Goal: Task Accomplishment & Management: Use online tool/utility

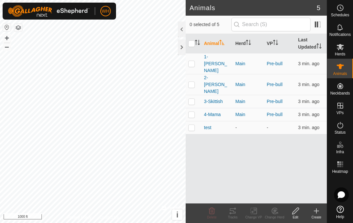
click at [191, 61] on p-checkbox at bounding box center [191, 63] width 7 height 5
checkbox input "true"
click at [232, 214] on icon at bounding box center [233, 211] width 8 height 8
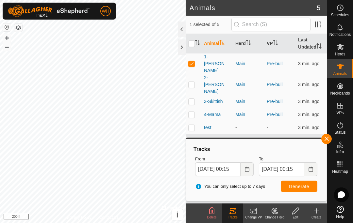
click at [246, 170] on icon "Choose Date" at bounding box center [246, 169] width 5 height 5
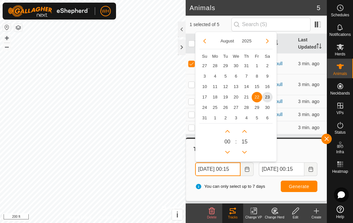
click at [230, 153] on icon "Previous Hour" at bounding box center [227, 152] width 5 height 5
click at [230, 152] on button "Previous Hour" at bounding box center [227, 152] width 10 height 10
click at [230, 151] on button "Previous Hour" at bounding box center [227, 152] width 10 height 10
click at [231, 153] on button "Previous Hour" at bounding box center [227, 152] width 10 height 10
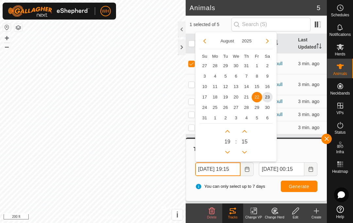
click at [232, 153] on button "Previous Hour" at bounding box center [227, 152] width 10 height 10
click at [231, 153] on button "Previous Hour" at bounding box center [227, 152] width 10 height 10
click at [232, 151] on button "Previous Hour" at bounding box center [227, 152] width 10 height 10
click at [229, 129] on icon "Next Hour" at bounding box center [227, 131] width 5 height 5
click at [267, 94] on span "23" at bounding box center [267, 97] width 10 height 10
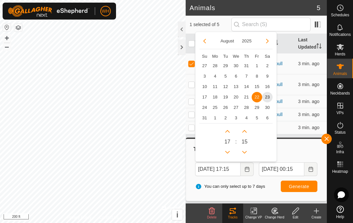
type input "[DATE] 17:15"
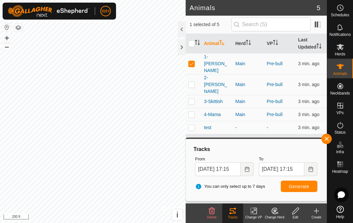
click at [295, 191] on button "Generate" at bounding box center [299, 186] width 37 height 11
click at [304, 185] on span "Generate" at bounding box center [299, 186] width 20 height 5
click at [309, 169] on icon "Choose Date" at bounding box center [310, 169] width 4 height 5
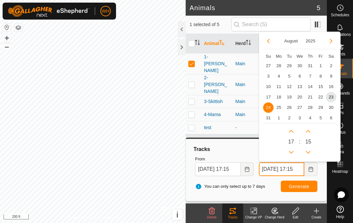
click at [293, 152] on icon "Previous Hour" at bounding box center [290, 152] width 5 height 5
click at [293, 152] on button "Previous Hour" at bounding box center [291, 152] width 10 height 10
click at [295, 152] on button "Previous Hour" at bounding box center [291, 152] width 10 height 10
click at [295, 153] on button "Previous Hour" at bounding box center [291, 152] width 10 height 10
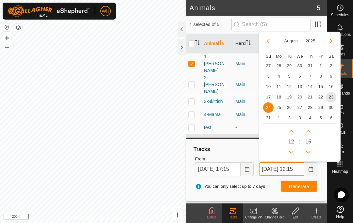
click at [295, 153] on button "Previous Hour" at bounding box center [291, 152] width 10 height 10
click at [296, 153] on button "Previous Hour" at bounding box center [291, 152] width 10 height 10
click at [296, 152] on button "Previous Hour" at bounding box center [291, 152] width 10 height 10
click at [296, 153] on div "0 9 : 15" at bounding box center [299, 140] width 73 height 34
click at [294, 153] on button "Previous Hour" at bounding box center [291, 152] width 10 height 10
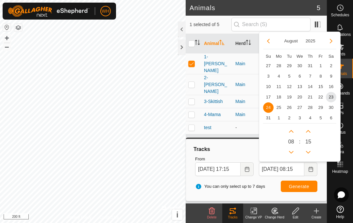
click at [294, 153] on button "Previous Hour" at bounding box center [291, 152] width 10 height 10
click at [295, 153] on button "Previous Hour" at bounding box center [291, 152] width 10 height 10
click at [291, 153] on icon "Previous Hour" at bounding box center [291, 152] width 5 height 3
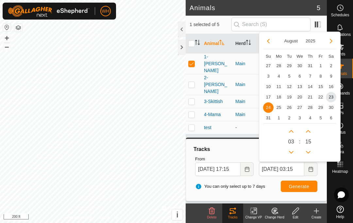
click at [292, 153] on icon "Previous Hour" at bounding box center [290, 152] width 5 height 5
click at [292, 153] on button "Previous Hour" at bounding box center [291, 152] width 10 height 10
click at [294, 154] on button "Previous Hour" at bounding box center [291, 152] width 10 height 10
type input "[DATE] 00:15"
click at [330, 99] on span "23" at bounding box center [331, 97] width 10 height 10
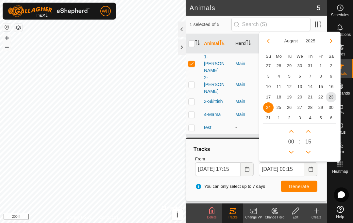
type input "[DATE] 00:15"
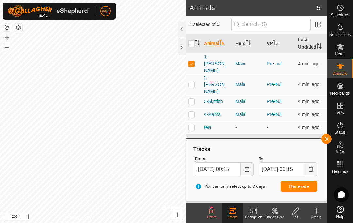
click at [247, 168] on icon "Choose Date" at bounding box center [246, 169] width 5 height 5
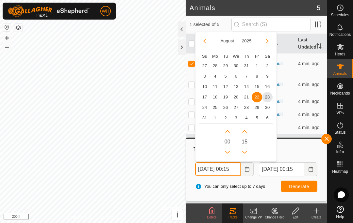
click at [228, 153] on icon "Previous Hour" at bounding box center [227, 152] width 5 height 3
click at [228, 153] on button "Previous Hour" at bounding box center [227, 152] width 10 height 10
click at [232, 152] on button "Previous Hour" at bounding box center [227, 152] width 10 height 10
click at [225, 154] on icon "Previous Hour" at bounding box center [227, 152] width 5 height 5
click at [225, 154] on button "Previous Hour" at bounding box center [227, 152] width 10 height 10
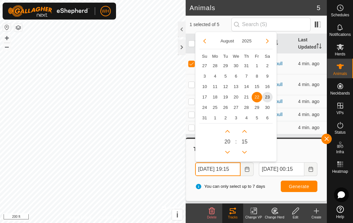
click at [229, 152] on icon "Previous Hour" at bounding box center [227, 152] width 5 height 3
click at [229, 151] on icon "Previous Hour" at bounding box center [227, 152] width 5 height 3
click at [228, 132] on icon "Next Hour" at bounding box center [227, 131] width 5 height 5
click at [228, 153] on icon "Previous Hour" at bounding box center [227, 152] width 5 height 3
type input "[DATE] 17:15"
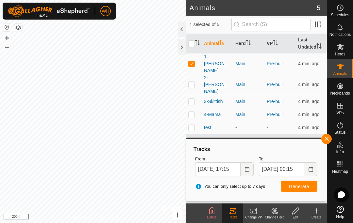
click at [301, 191] on button "Generate" at bounding box center [299, 186] width 37 height 11
click at [194, 112] on p-checkbox at bounding box center [191, 114] width 7 height 5
checkbox input "true"
click at [195, 95] on td at bounding box center [194, 101] width 16 height 13
checkbox input "true"
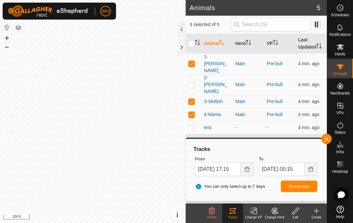
click at [192, 82] on p-checkbox at bounding box center [191, 84] width 7 height 5
checkbox input "true"
click at [304, 186] on span "Generate" at bounding box center [299, 186] width 20 height 5
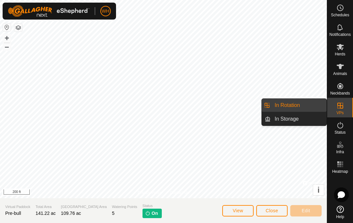
click at [298, 103] on span "In Rotation" at bounding box center [286, 106] width 25 height 8
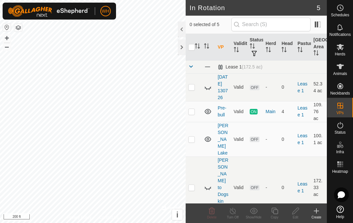
click at [191, 88] on p-checkbox at bounding box center [191, 87] width 7 height 5
click at [192, 89] on p-checkbox at bounding box center [191, 87] width 7 height 5
click at [194, 90] on p-checkbox at bounding box center [191, 87] width 7 height 5
checkbox input "false"
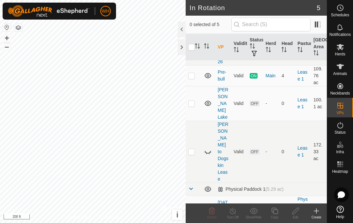
scroll to position [35, 0]
click at [219, 201] on link "[DATE] 101639" at bounding box center [223, 214] width 10 height 26
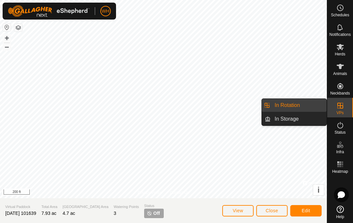
click at [309, 108] on link "In Rotation" at bounding box center [298, 105] width 56 height 13
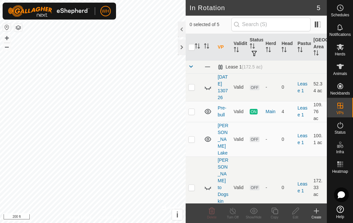
click at [223, 82] on link "[DATE] 130726" at bounding box center [223, 87] width 10 height 26
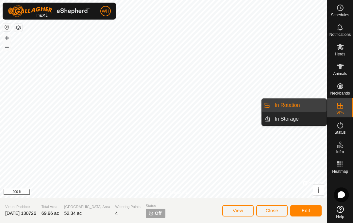
click at [297, 105] on span "In Rotation" at bounding box center [286, 106] width 25 height 8
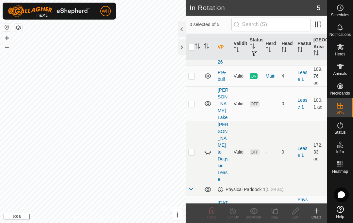
scroll to position [35, 0]
click at [222, 201] on link "[DATE] 101639" at bounding box center [223, 214] width 10 height 26
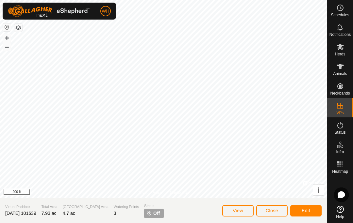
click at [306, 211] on span "Edit" at bounding box center [305, 210] width 8 height 5
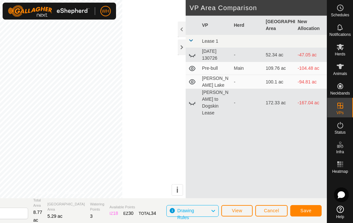
type input "2"
type input "Main Paddocks"
click at [310, 208] on span "Save" at bounding box center [305, 210] width 11 height 5
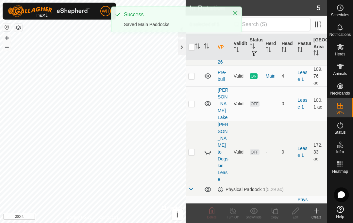
scroll to position [35, 0]
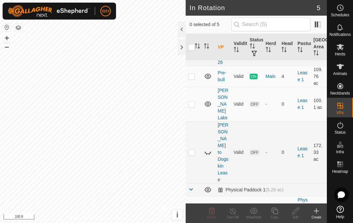
click at [223, 204] on link "Main Paddocks" at bounding box center [223, 213] width 11 height 19
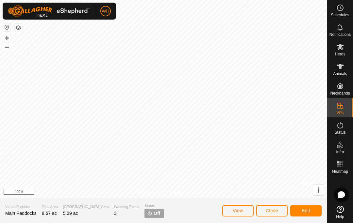
click at [309, 210] on span "Edit" at bounding box center [305, 210] width 8 height 5
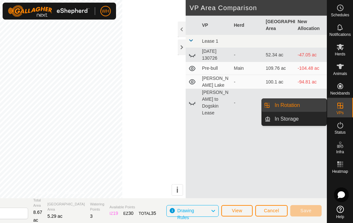
click at [301, 104] on link "In Rotation" at bounding box center [298, 105] width 56 height 13
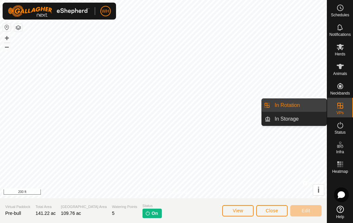
click at [294, 108] on span "In Rotation" at bounding box center [286, 106] width 25 height 8
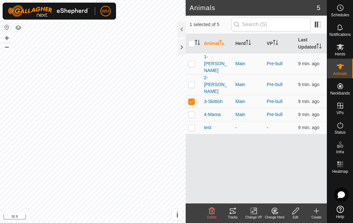
checkbox input "true"
checkbox input "false"
checkbox input "true"
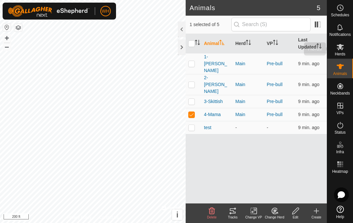
click at [341, 50] on icon at bounding box center [339, 47] width 7 height 6
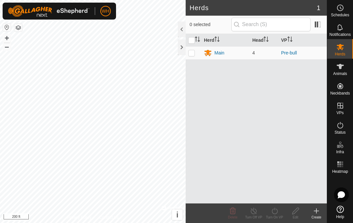
click at [192, 52] on p-checkbox at bounding box center [191, 52] width 7 height 5
checkbox input "true"
click at [273, 213] on icon at bounding box center [274, 211] width 8 height 8
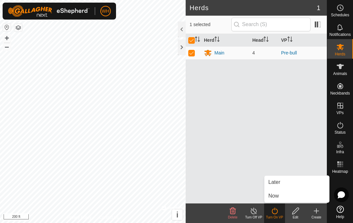
click at [276, 193] on span "Now" at bounding box center [273, 196] width 10 height 8
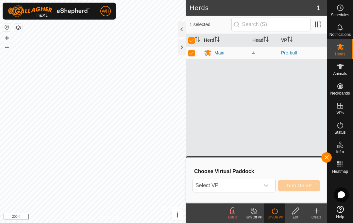
click at [268, 185] on icon "dropdown trigger" at bounding box center [265, 185] width 5 height 5
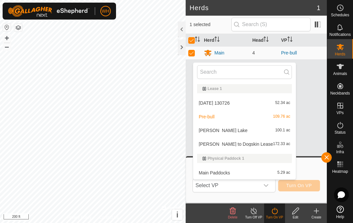
click at [222, 176] on div "Main Paddocks 5.29 ac" at bounding box center [244, 173] width 95 height 8
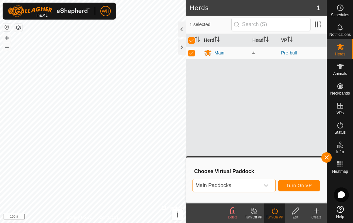
click at [299, 184] on span "Turn On VP" at bounding box center [298, 185] width 25 height 5
